Goal: Task Accomplishment & Management: Complete application form

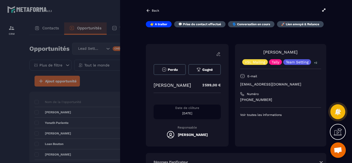
click at [10, 102] on div at bounding box center [176, 81] width 352 height 163
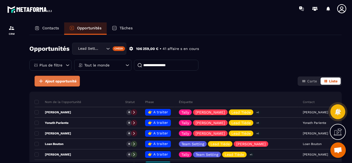
click at [62, 82] on span "Ajout opportunité" at bounding box center [60, 81] width 31 height 5
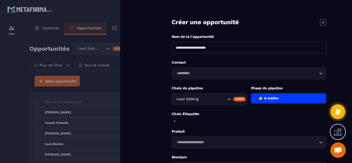
click at [184, 76] on div "Loading..." at bounding box center [249, 74] width 155 height 12
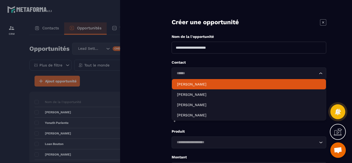
click at [198, 84] on p "[PERSON_NAME]" at bounding box center [249, 84] width 144 height 5
type input "******"
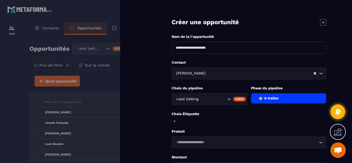
click at [215, 142] on input "Search for option" at bounding box center [246, 143] width 143 height 6
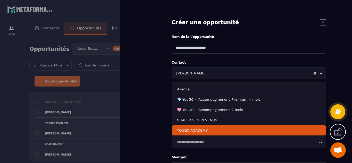
click at [200, 128] on p "YOUGC ACADEMY" at bounding box center [249, 130] width 144 height 5
type input "*******"
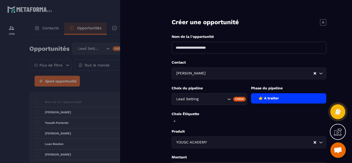
click at [204, 51] on input at bounding box center [249, 48] width 155 height 12
type input "*"
type input "**********"
click at [165, 134] on form "**********" at bounding box center [249, 116] width 206 height 233
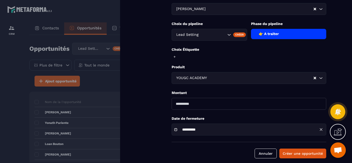
scroll to position [70, 0]
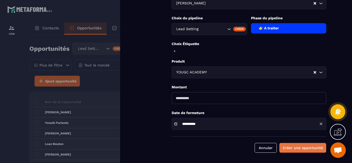
click at [292, 145] on button "Créer une opportunité" at bounding box center [302, 148] width 47 height 10
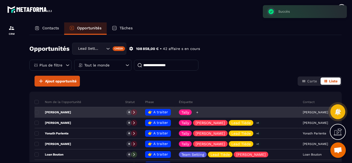
click at [196, 112] on icon at bounding box center [197, 112] width 2 height 2
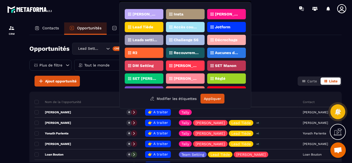
scroll to position [107, 0]
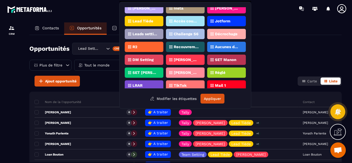
click at [185, 60] on p "[PERSON_NAME]" at bounding box center [186, 60] width 25 height 4
click at [146, 22] on p "Lead Tiède" at bounding box center [142, 21] width 21 height 4
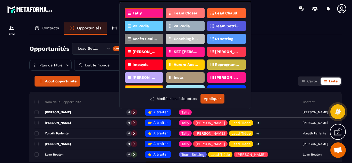
scroll to position [36, 0]
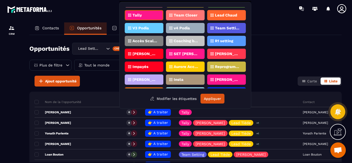
click at [226, 29] on p "Team Setting" at bounding box center [227, 28] width 25 height 4
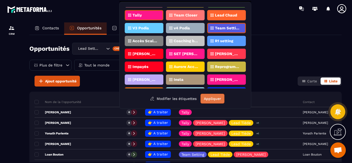
click at [212, 98] on button "Appliquer" at bounding box center [212, 99] width 24 height 10
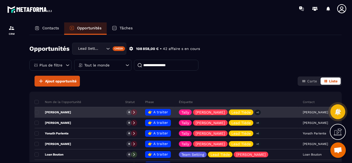
click at [58, 112] on p "[PERSON_NAME]" at bounding box center [53, 112] width 37 height 4
